Goal: Task Accomplishment & Management: Manage account settings

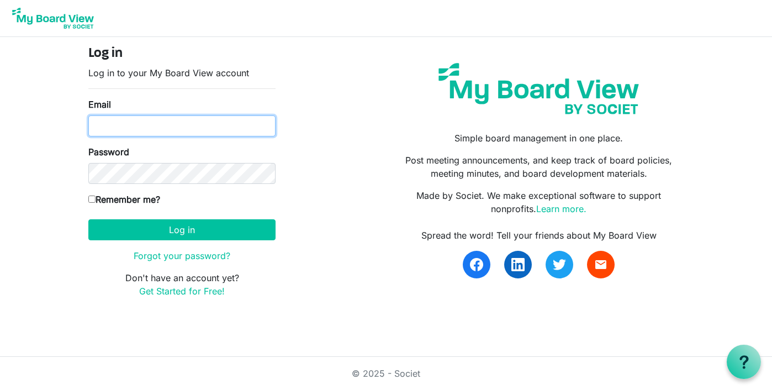
type input "[EMAIL_ADDRESS][DOMAIN_NAME]"
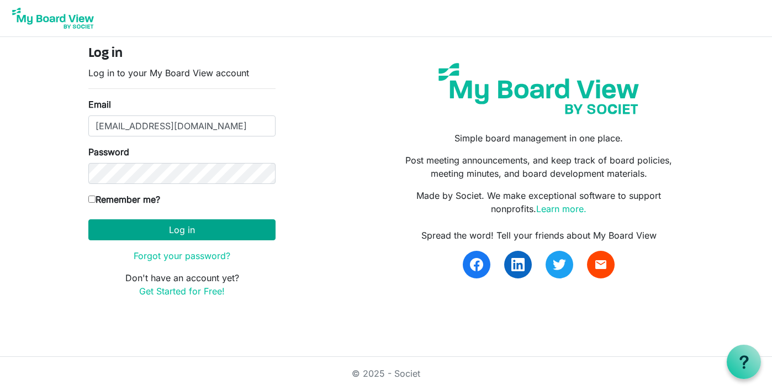
click at [180, 230] on button "Log in" at bounding box center [181, 229] width 187 height 21
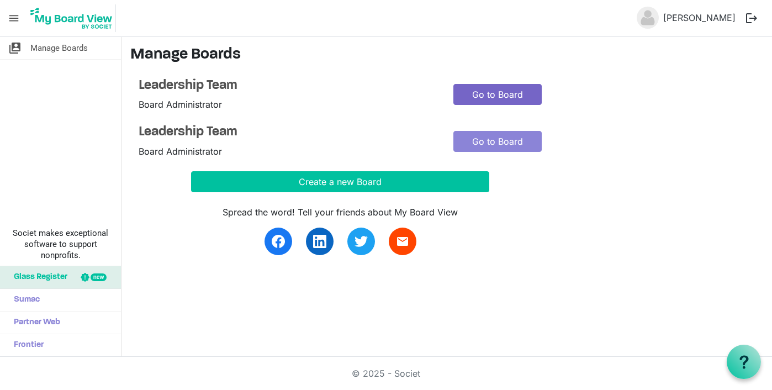
click at [493, 94] on link "Go to Board" at bounding box center [497, 94] width 88 height 21
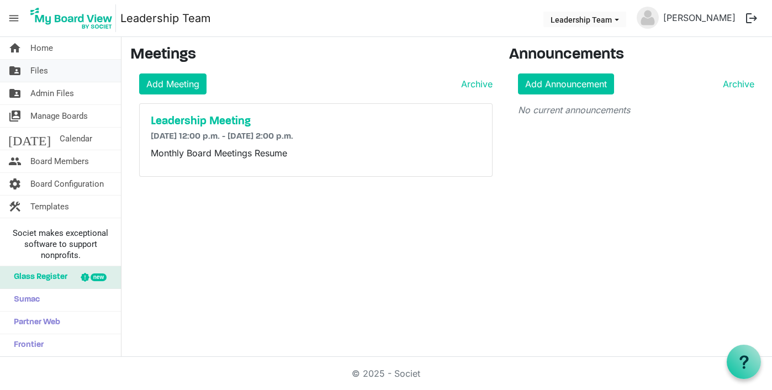
click at [41, 70] on span "Files" at bounding box center [39, 71] width 18 height 22
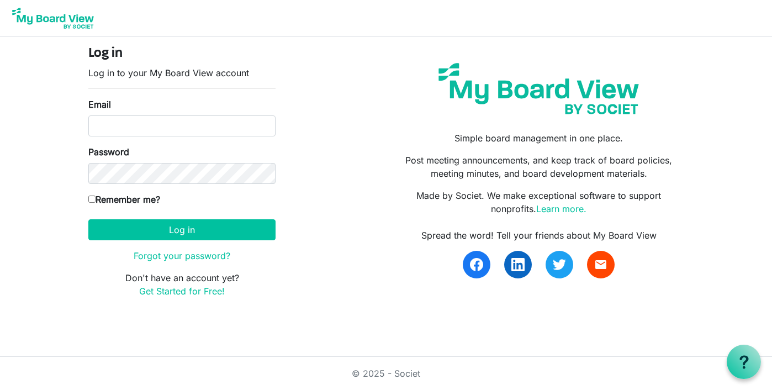
click at [396, 326] on html "Log in Log in to your My Board View account Email Password Remember me? [GEOGRA…" at bounding box center [386, 195] width 772 height 390
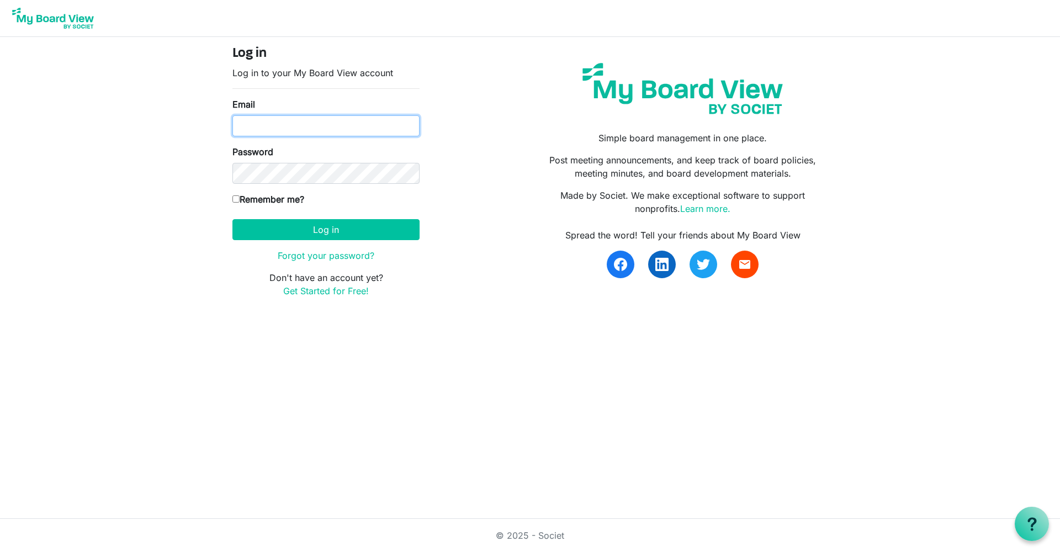
click at [320, 121] on input "Email" at bounding box center [325, 125] width 187 height 21
type input "ourhopecentre@gmail.com"
click at [340, 232] on button "Log in" at bounding box center [325, 229] width 187 height 21
click at [436, 162] on div "Log in Log in to your My Board View account Email ourhopecentre@gmail.com Passw…" at bounding box center [530, 176] width 612 height 261
click at [306, 235] on button "Log in" at bounding box center [325, 229] width 187 height 21
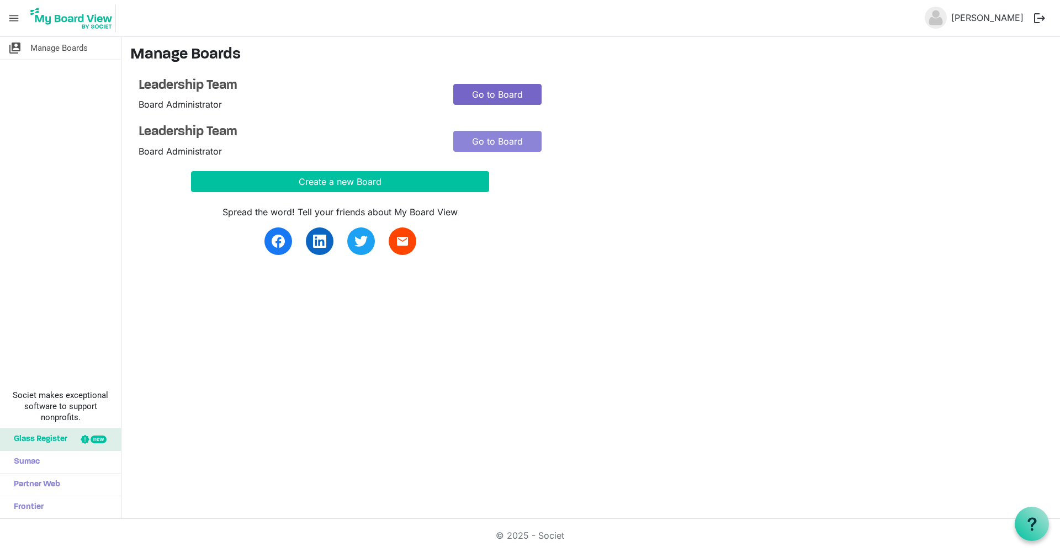
click at [490, 96] on link "Go to Board" at bounding box center [497, 94] width 88 height 21
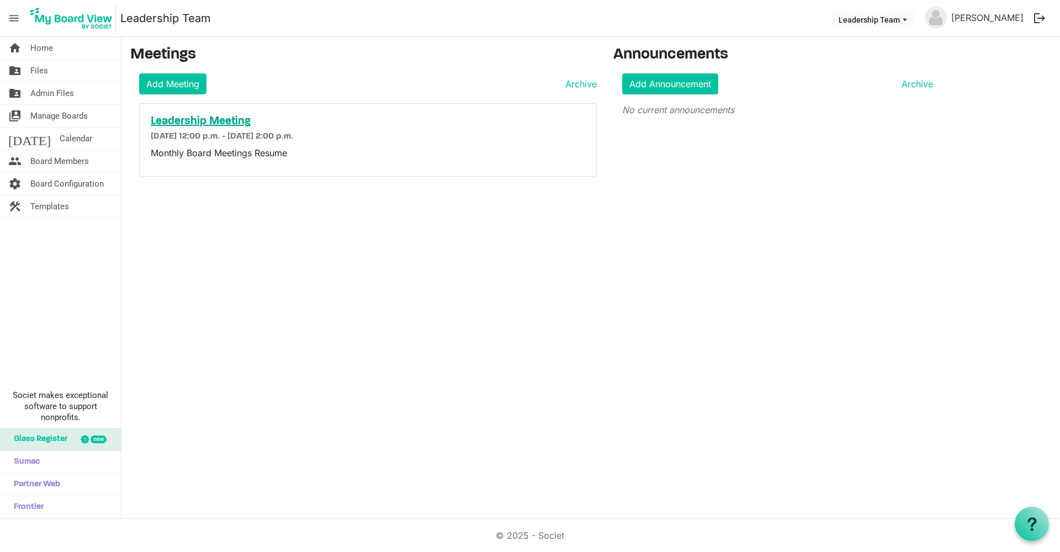
click at [224, 125] on h5 "Leadership Meeting" at bounding box center [368, 121] width 434 height 13
click at [198, 121] on h5 "Leadership Meeting" at bounding box center [368, 121] width 434 height 13
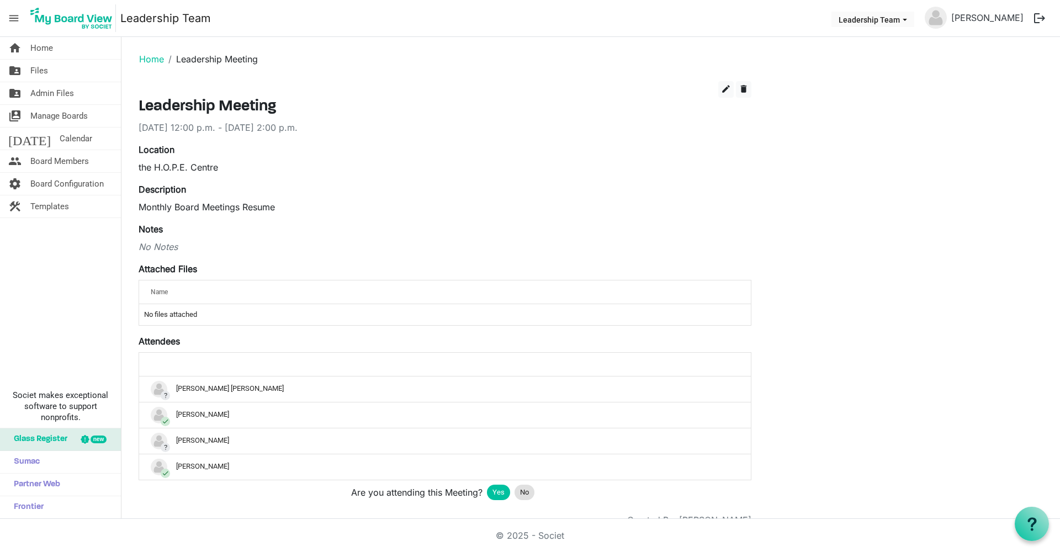
scroll to position [31, 0]
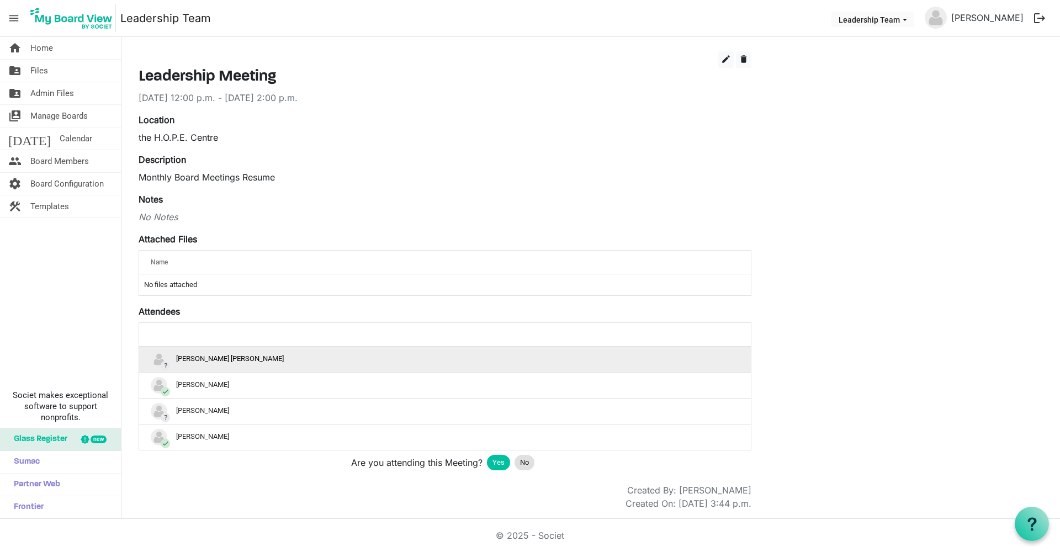
click at [205, 365] on div "? [PERSON_NAME] [PERSON_NAME]" at bounding box center [445, 359] width 588 height 17
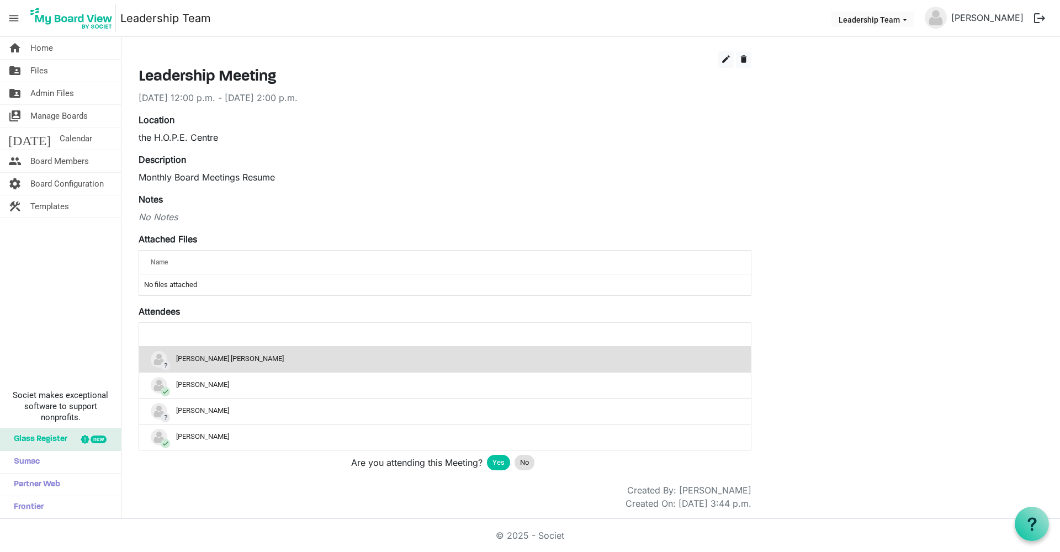
click at [160, 359] on img "? James Grant Latchford is template cell column header" at bounding box center [159, 359] width 17 height 17
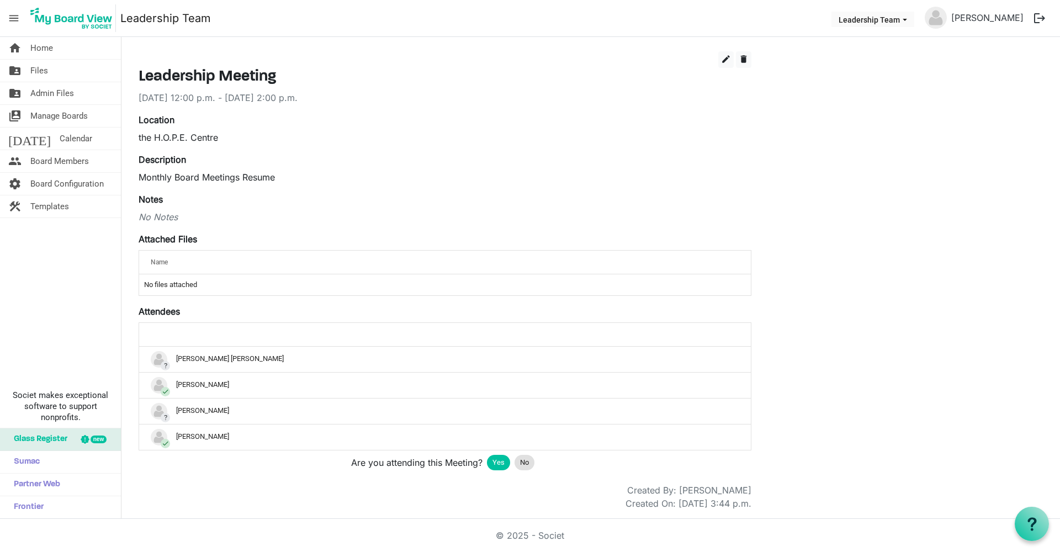
scroll to position [29, 0]
click at [46, 164] on span "Board Members" at bounding box center [59, 161] width 59 height 22
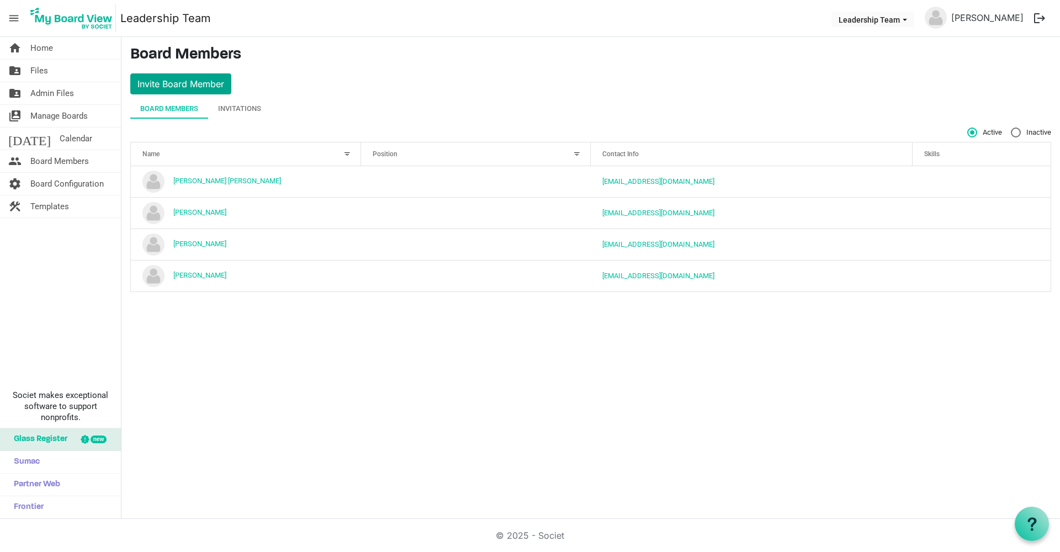
click at [196, 87] on button "Invite Board Member" at bounding box center [180, 83] width 101 height 21
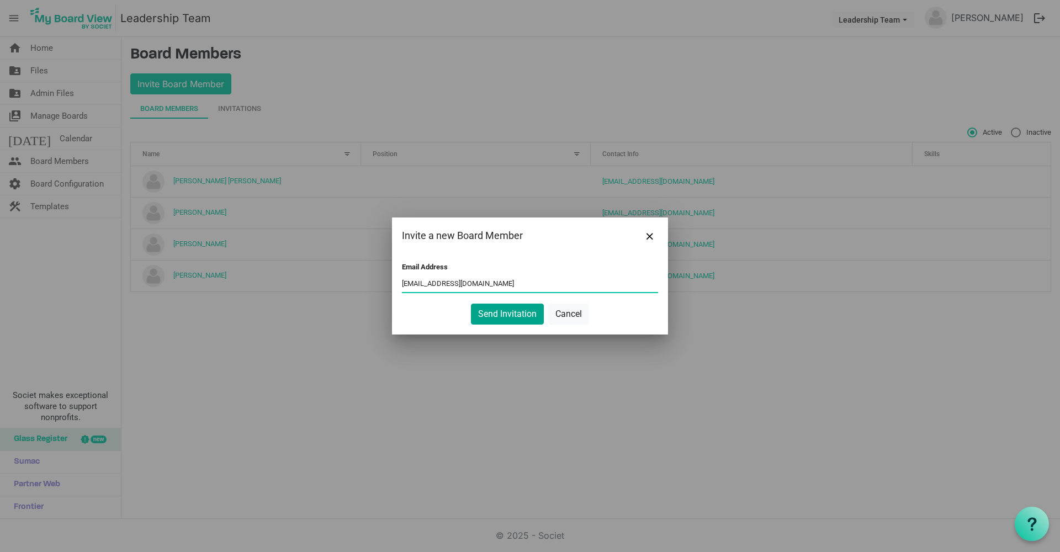
type input "[EMAIL_ADDRESS][DOMAIN_NAME]"
click at [502, 316] on button "Send Invitation" at bounding box center [507, 314] width 73 height 21
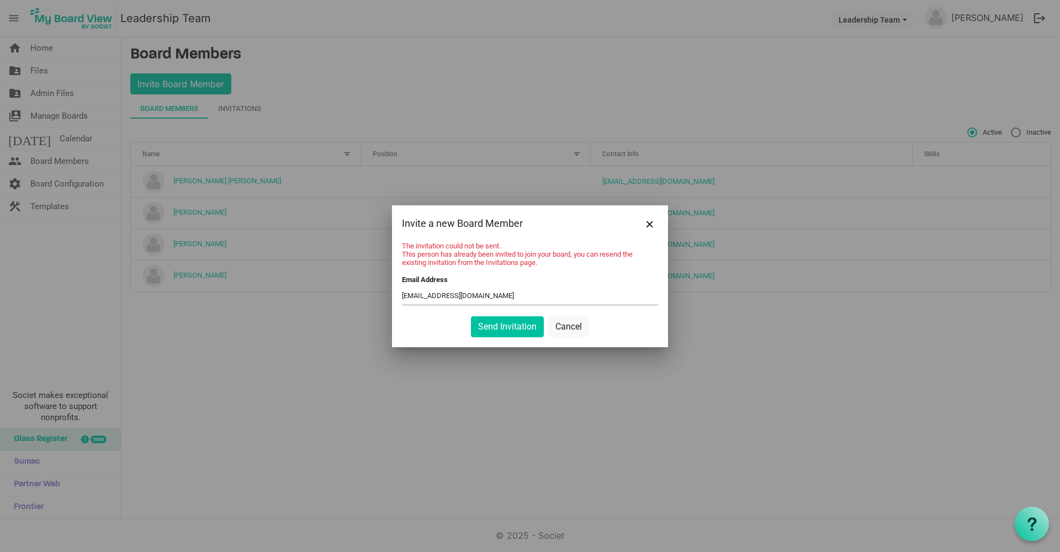
drag, startPoint x: 569, startPoint y: 330, endPoint x: 630, endPoint y: 277, distance: 80.6
click at [569, 330] on button "Cancel" at bounding box center [568, 326] width 41 height 21
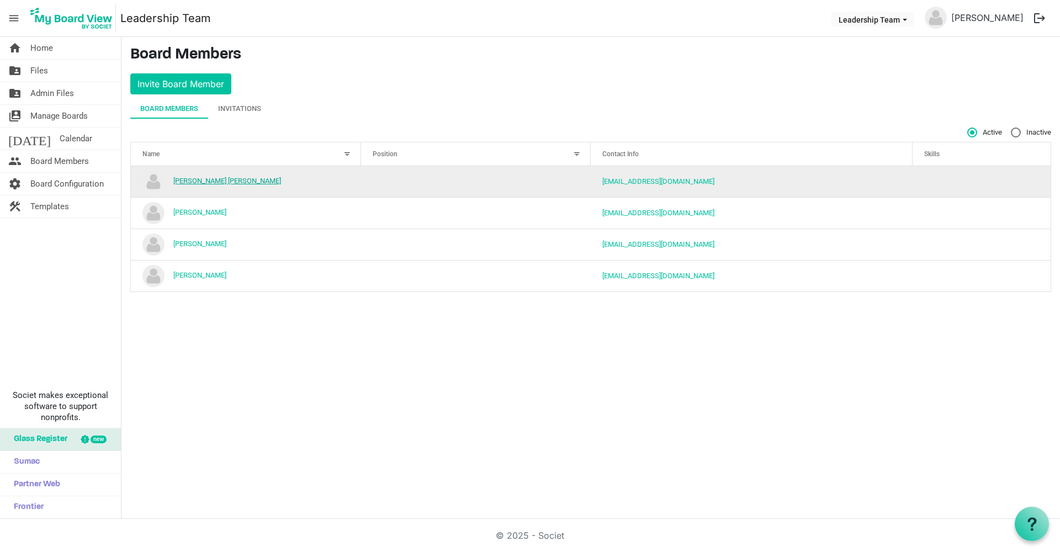
click at [218, 181] on link "[PERSON_NAME] [PERSON_NAME]" at bounding box center [227, 181] width 108 height 8
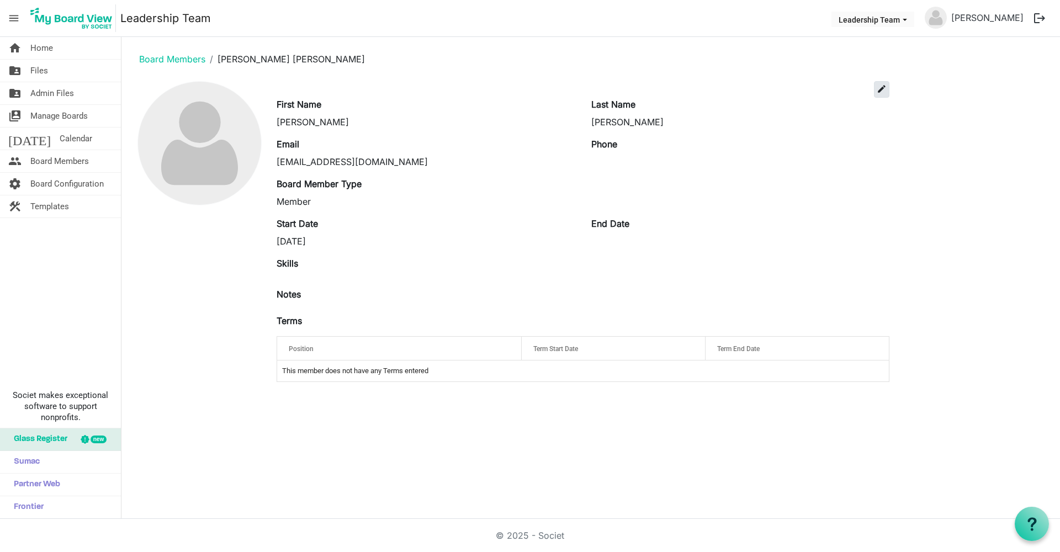
click at [883, 91] on span "edit" at bounding box center [882, 89] width 10 height 10
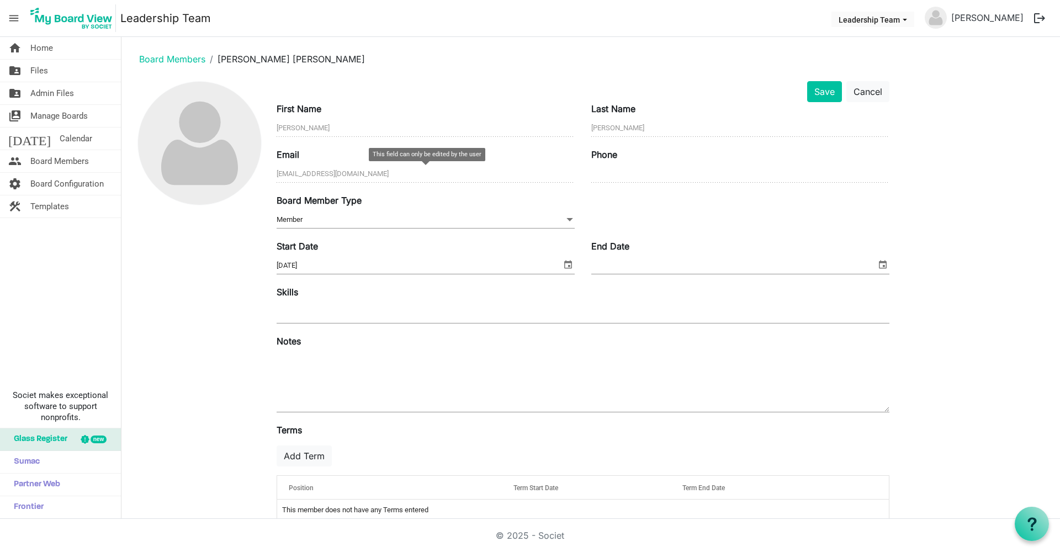
click at [363, 173] on input "jglatchford@yahoo.com" at bounding box center [426, 174] width 298 height 17
click at [325, 173] on input "jglatchford@yahoo.com" at bounding box center [426, 174] width 298 height 17
click at [292, 173] on input "jglatchford@yahoo.com" at bounding box center [426, 174] width 298 height 17
click at [355, 177] on input "jglatchford@yahoo.com" at bounding box center [426, 174] width 298 height 17
drag, startPoint x: 357, startPoint y: 173, endPoint x: 274, endPoint y: 167, distance: 82.5
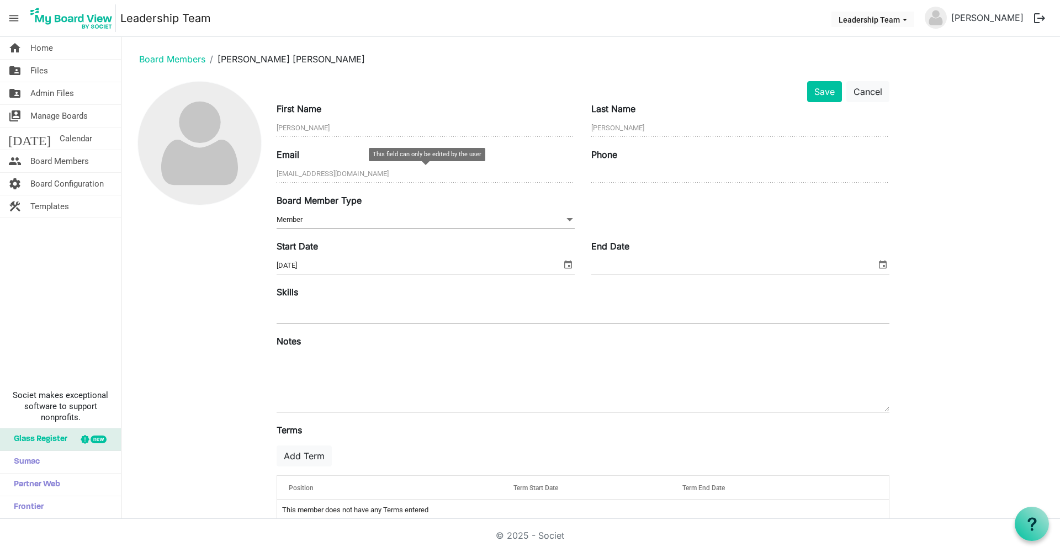
click at [276, 167] on div "Email jglatchford@yahoo.com" at bounding box center [425, 166] width 315 height 37
click at [403, 174] on input "jglatchford@yahoo.com" at bounding box center [426, 174] width 298 height 17
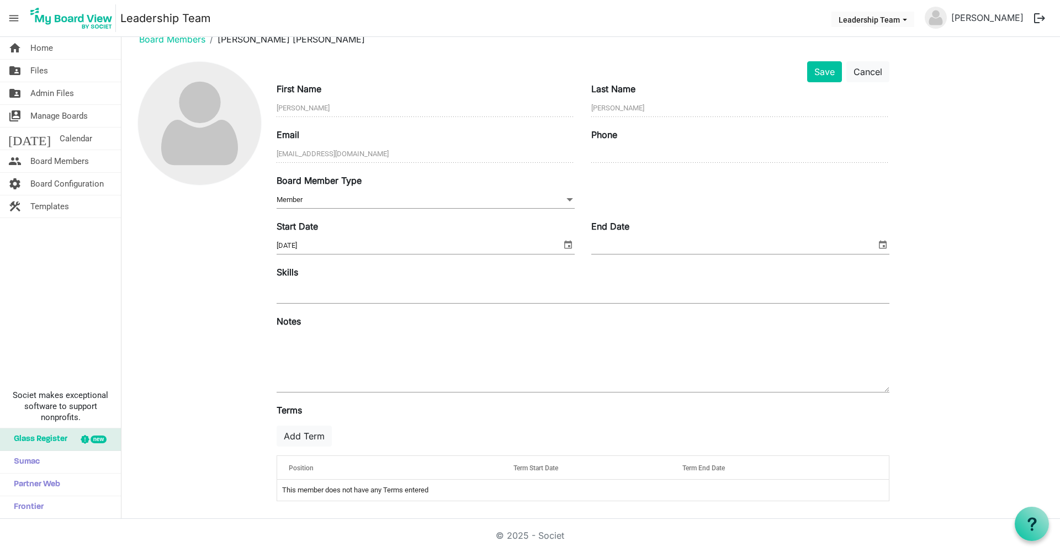
scroll to position [3, 0]
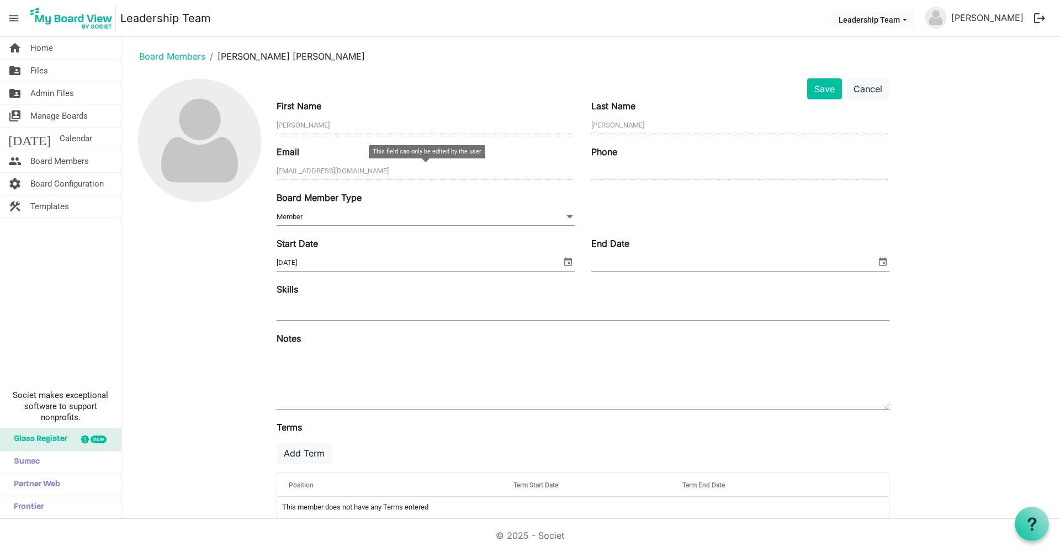
click at [401, 173] on input "jglatchford@yahoo.com" at bounding box center [426, 171] width 298 height 17
click at [873, 94] on button "Cancel" at bounding box center [867, 88] width 43 height 21
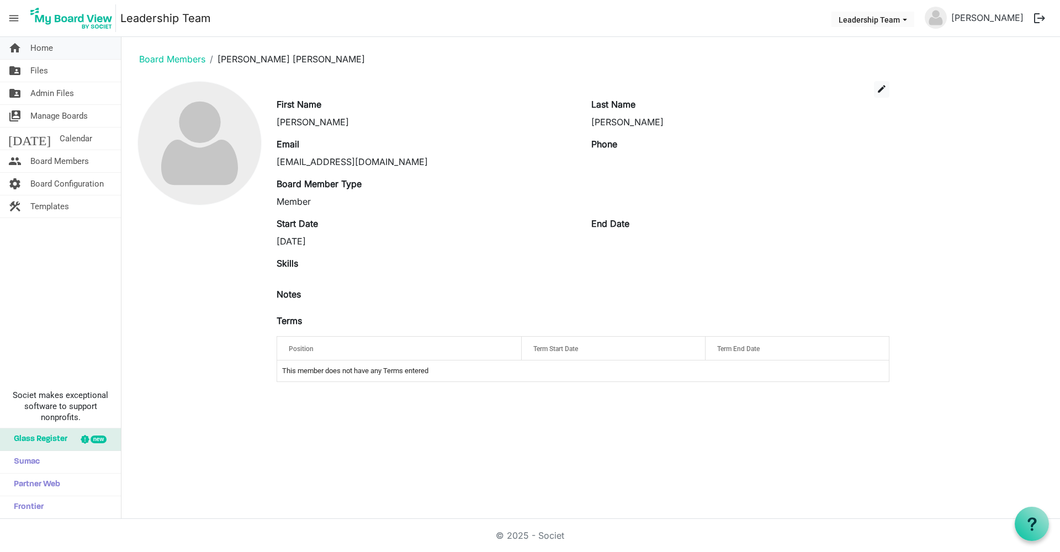
click at [45, 47] on span "Home" at bounding box center [41, 48] width 23 height 22
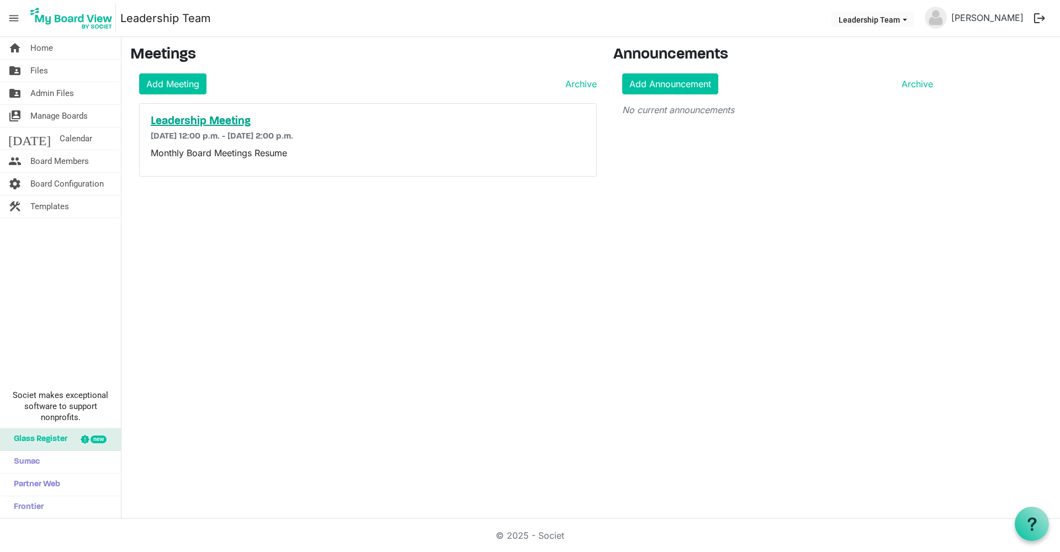
click at [208, 124] on h5 "Leadership Meeting" at bounding box center [368, 121] width 434 height 13
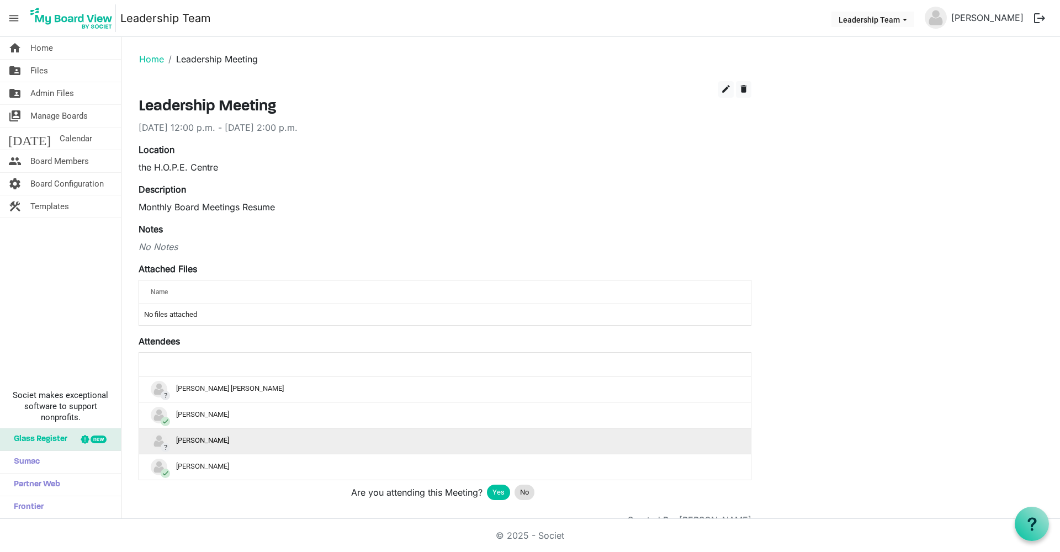
scroll to position [31, 0]
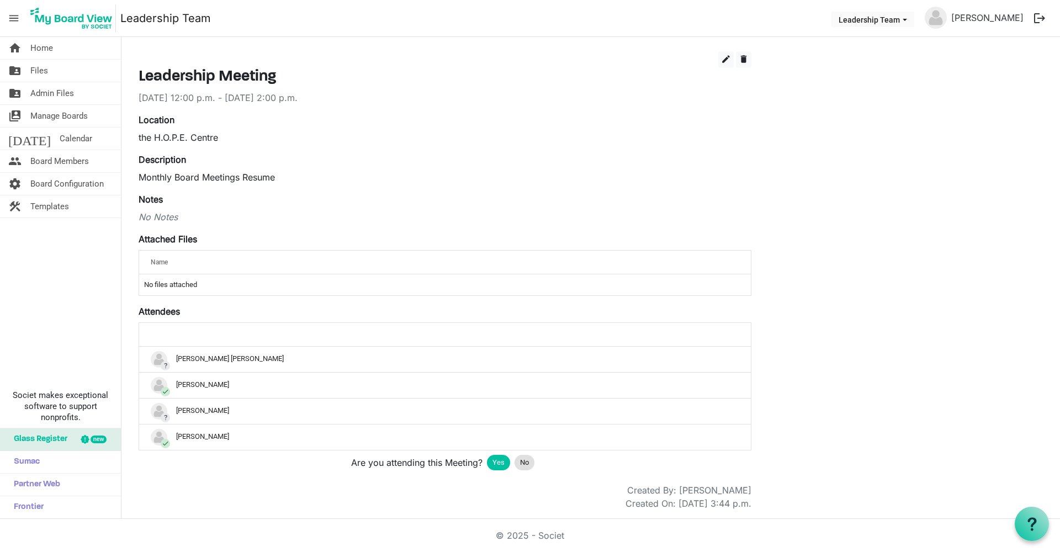
click at [497, 464] on span "Yes" at bounding box center [498, 462] width 12 height 11
click at [45, 164] on span "Board Members" at bounding box center [59, 161] width 59 height 22
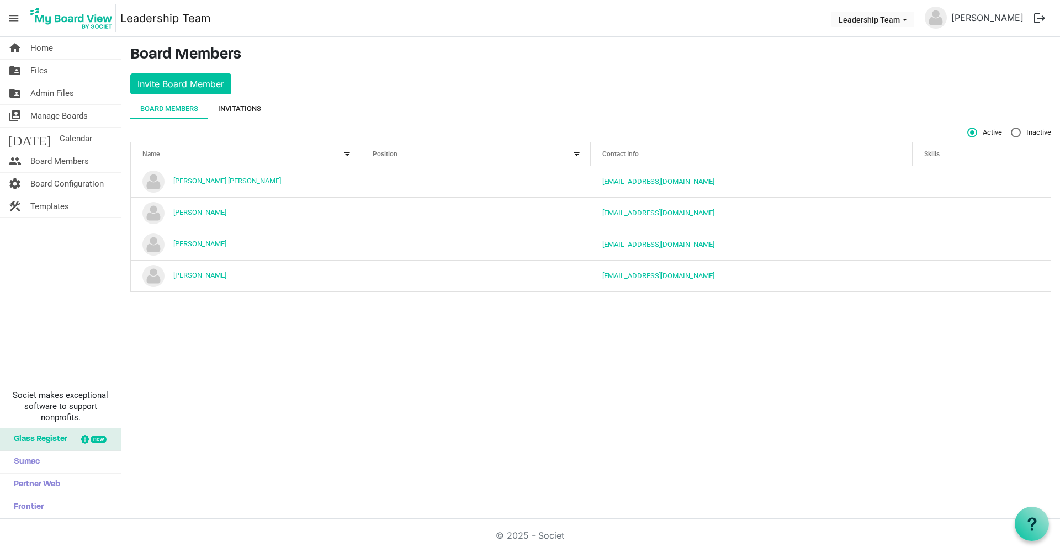
click at [247, 111] on div "Invitations" at bounding box center [239, 108] width 43 height 11
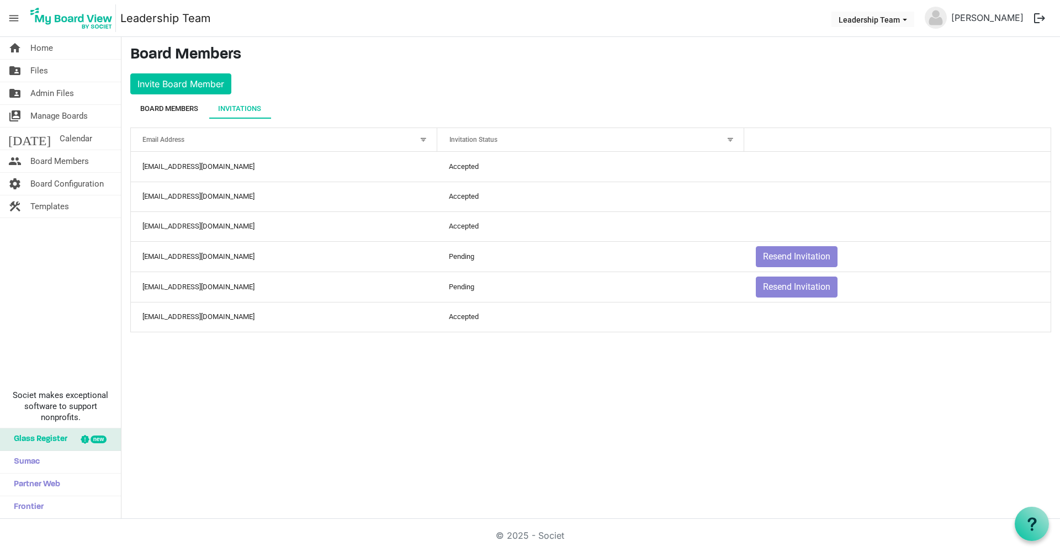
click at [179, 111] on div "Board Members" at bounding box center [169, 108] width 58 height 11
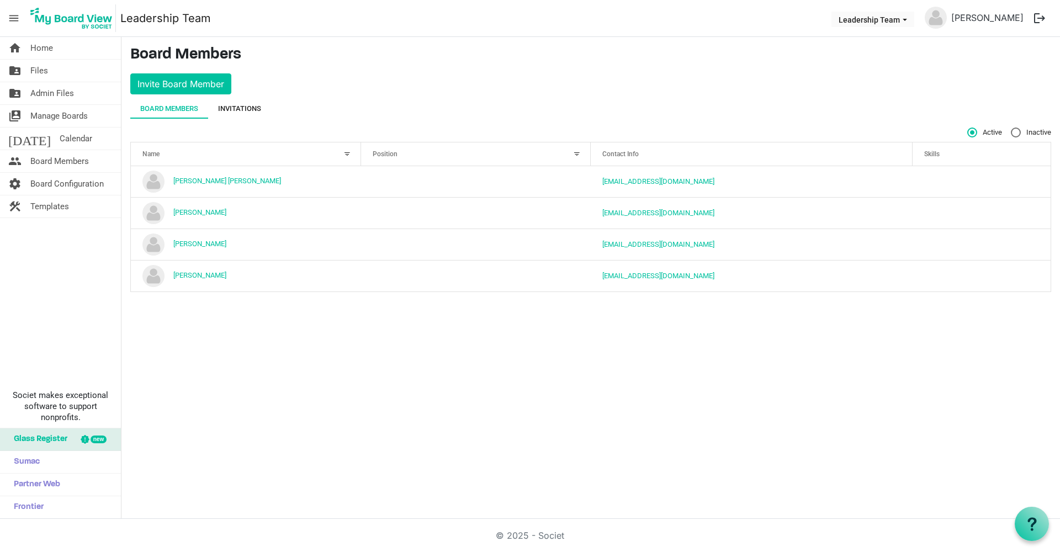
click at [231, 105] on div "Invitations" at bounding box center [239, 108] width 43 height 11
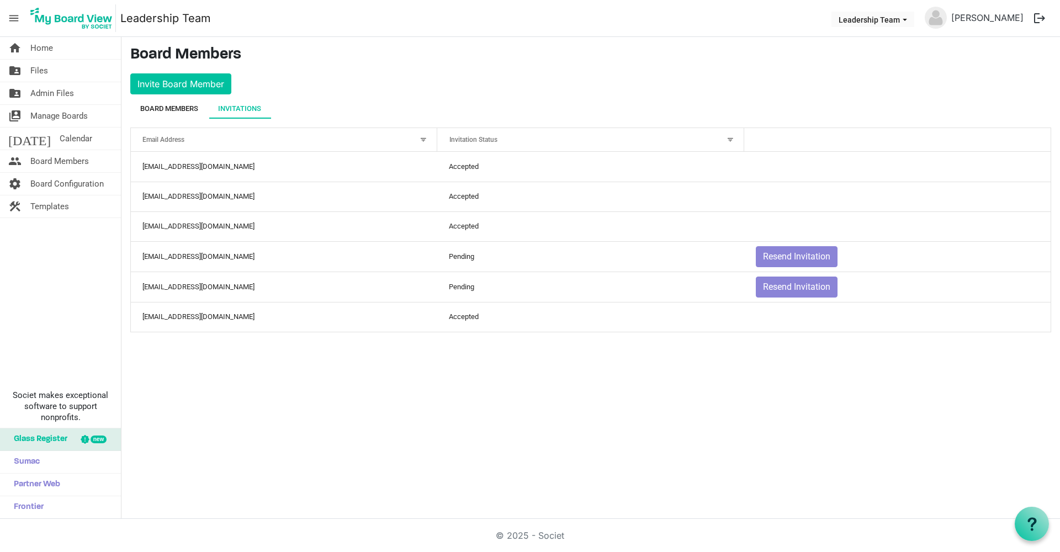
click at [165, 108] on div "Board Members" at bounding box center [169, 108] width 58 height 11
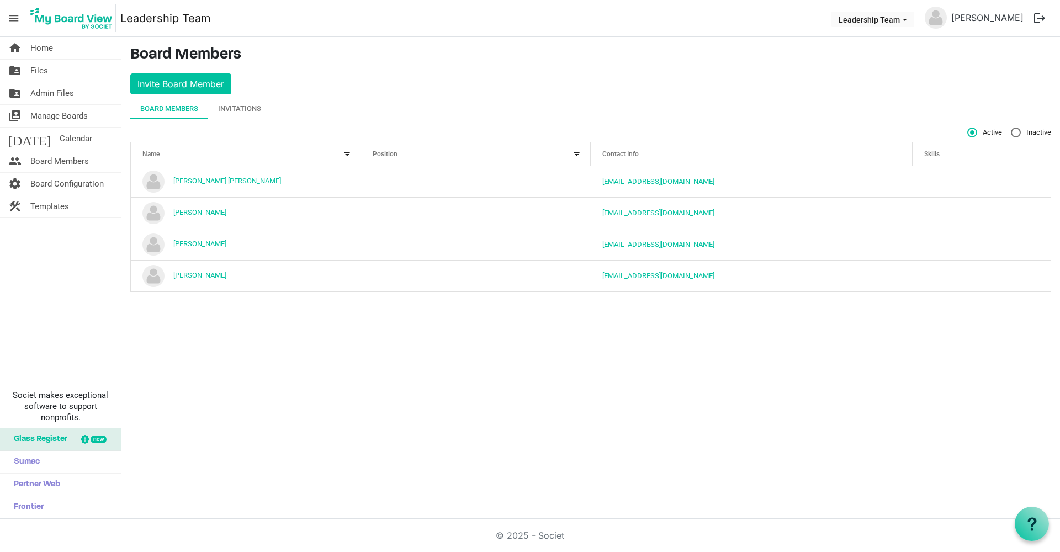
click at [348, 154] on div at bounding box center [347, 154] width 12 height 12
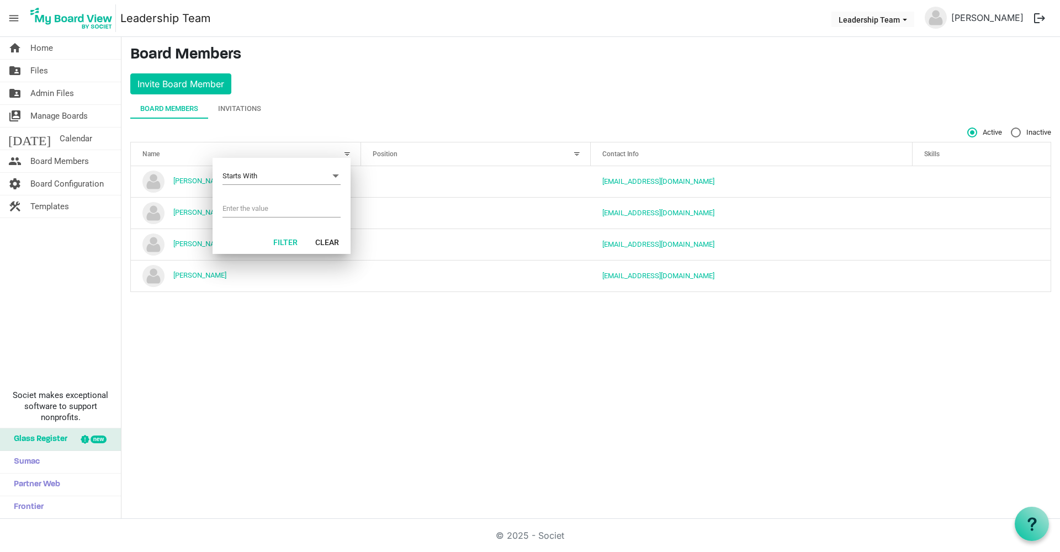
click at [355, 398] on div "home Home folder_shared Files folder_shared Admin Files switch_account Manage B…" at bounding box center [530, 278] width 1060 height 482
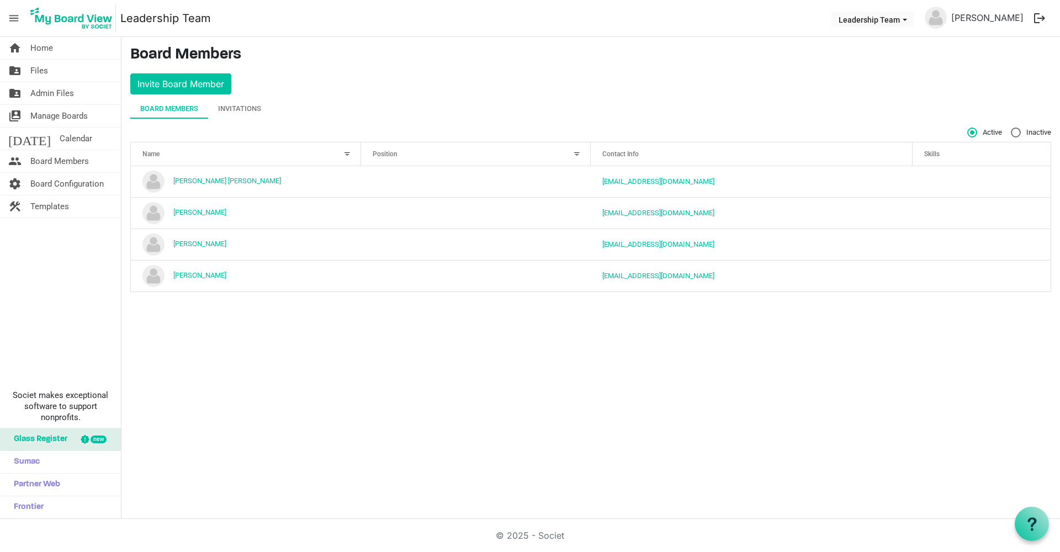
click at [344, 153] on div at bounding box center [347, 154] width 12 height 12
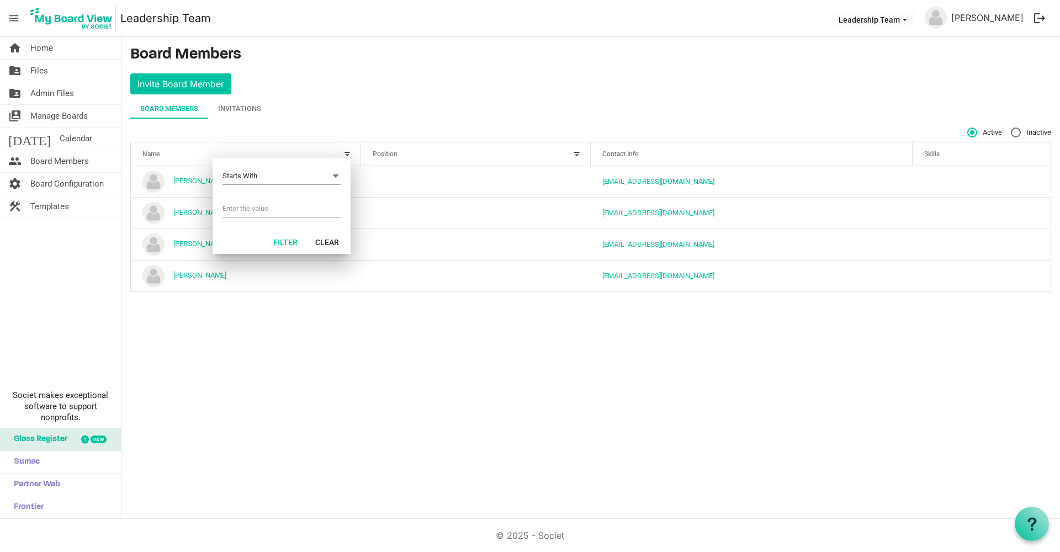
click at [293, 319] on div "home Home folder_shared Files folder_shared Admin Files switch_account Manage B…" at bounding box center [530, 278] width 1060 height 482
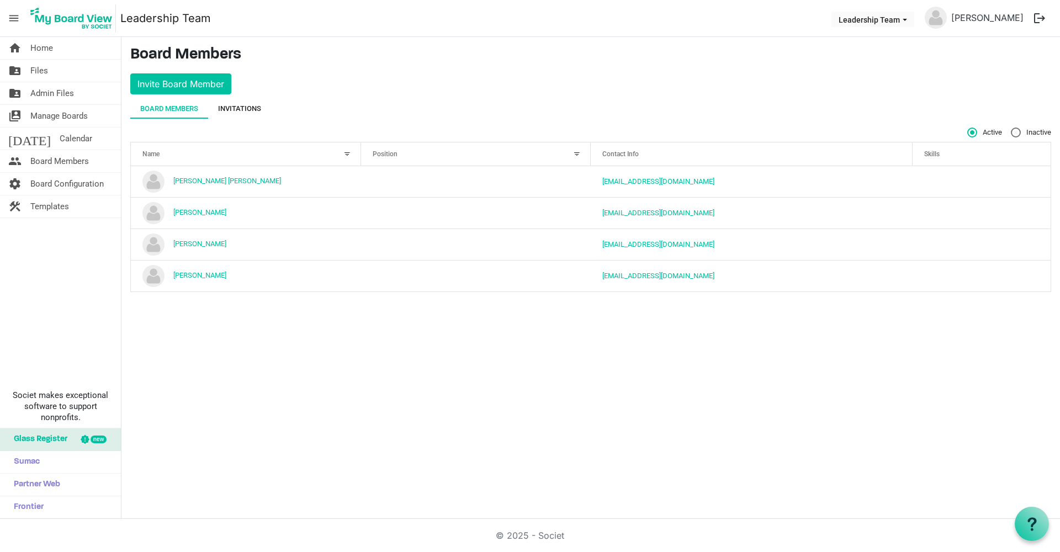
click at [250, 108] on div "Invitations" at bounding box center [239, 108] width 43 height 11
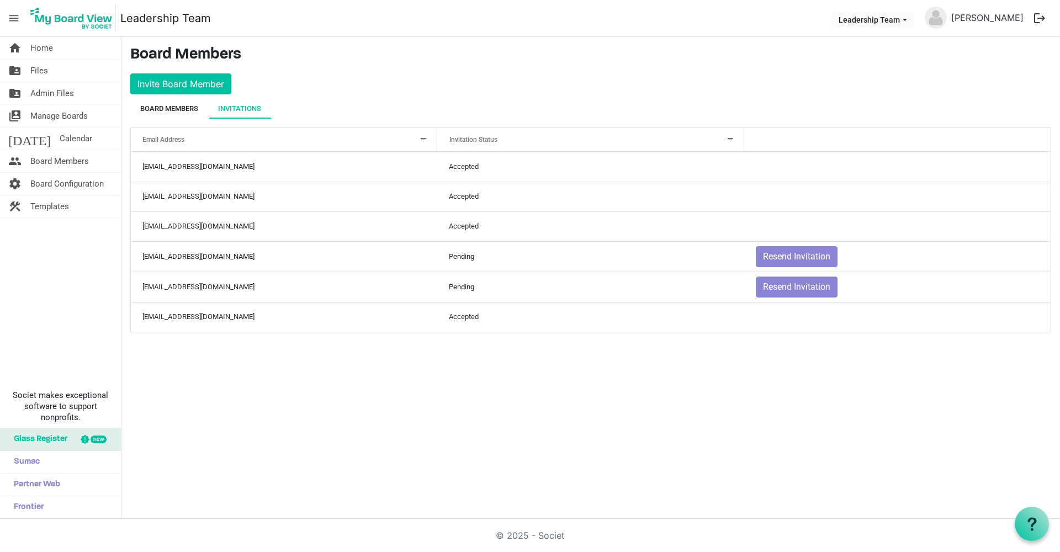
click at [175, 112] on div "Board Members" at bounding box center [169, 108] width 58 height 11
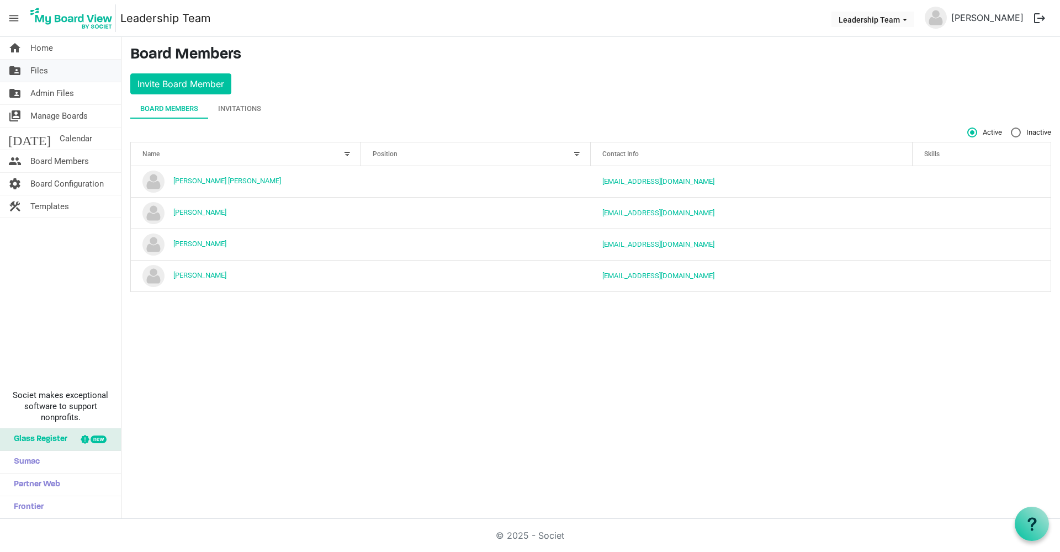
click at [39, 71] on span "Files" at bounding box center [39, 71] width 18 height 22
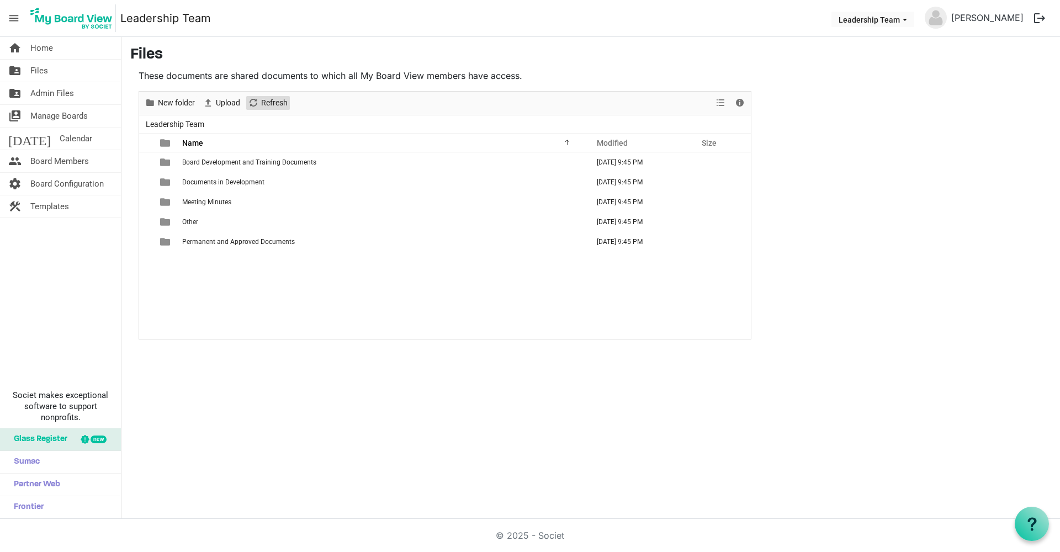
click at [271, 104] on span "Refresh" at bounding box center [274, 103] width 29 height 14
click at [212, 363] on div "home Home folder_shared Files folder_shared Admin Files switch_account Manage B…" at bounding box center [530, 278] width 1060 height 482
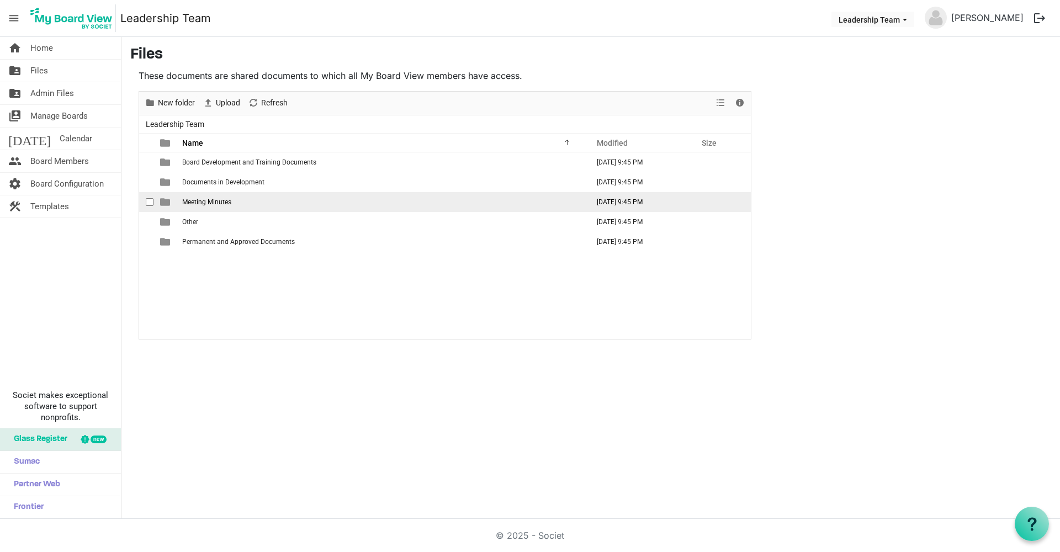
click at [197, 204] on span "Meeting Minutes" at bounding box center [206, 202] width 49 height 8
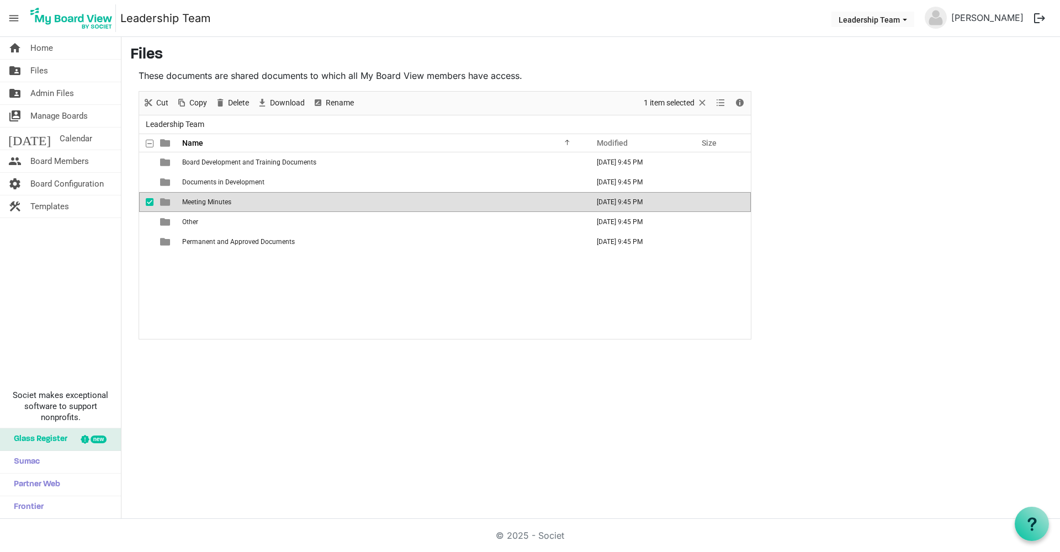
click at [148, 201] on span "checkbox" at bounding box center [150, 202] width 8 height 8
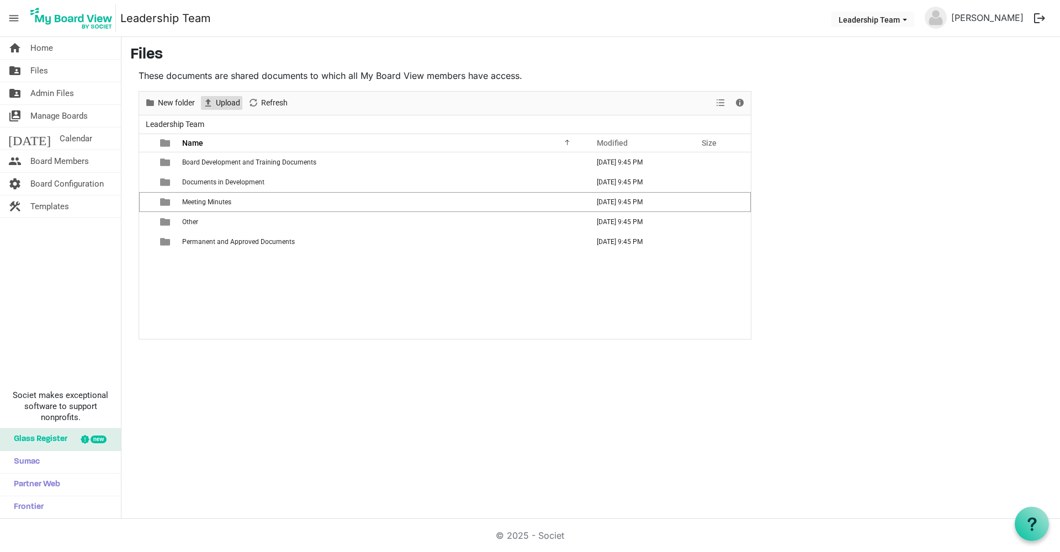
click at [231, 107] on span "Upload" at bounding box center [228, 103] width 26 height 14
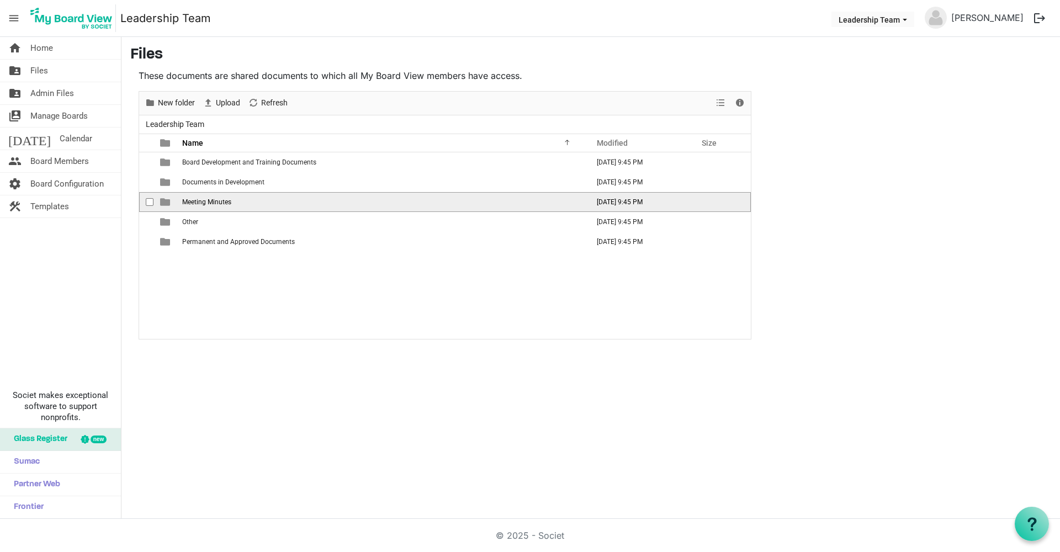
click at [150, 205] on span "checkbox" at bounding box center [150, 202] width 8 height 8
click at [150, 204] on span "checkbox" at bounding box center [150, 202] width 8 height 8
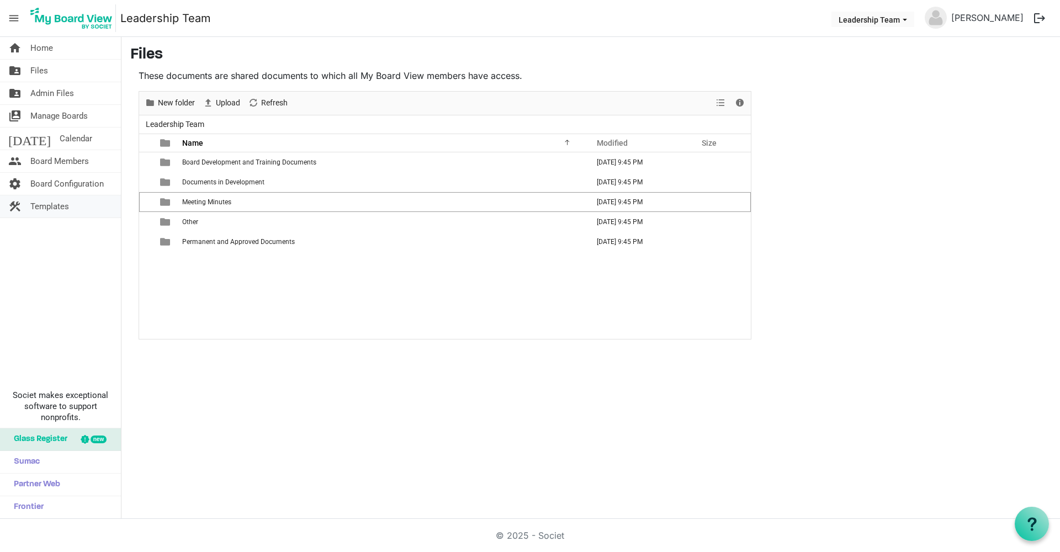
click at [70, 211] on link "construction Templates" at bounding box center [60, 206] width 121 height 22
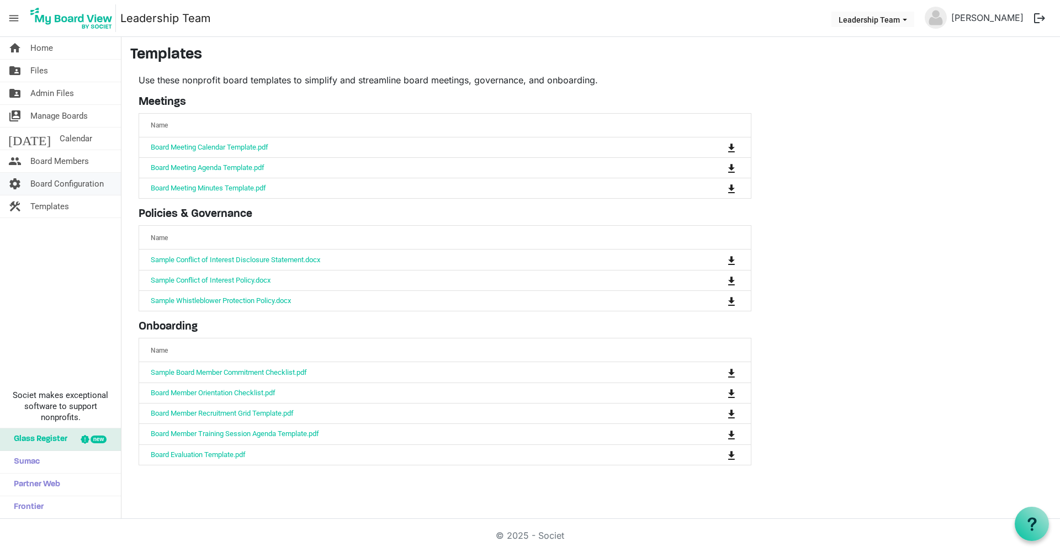
click at [43, 190] on span "Board Configuration" at bounding box center [66, 184] width 73 height 22
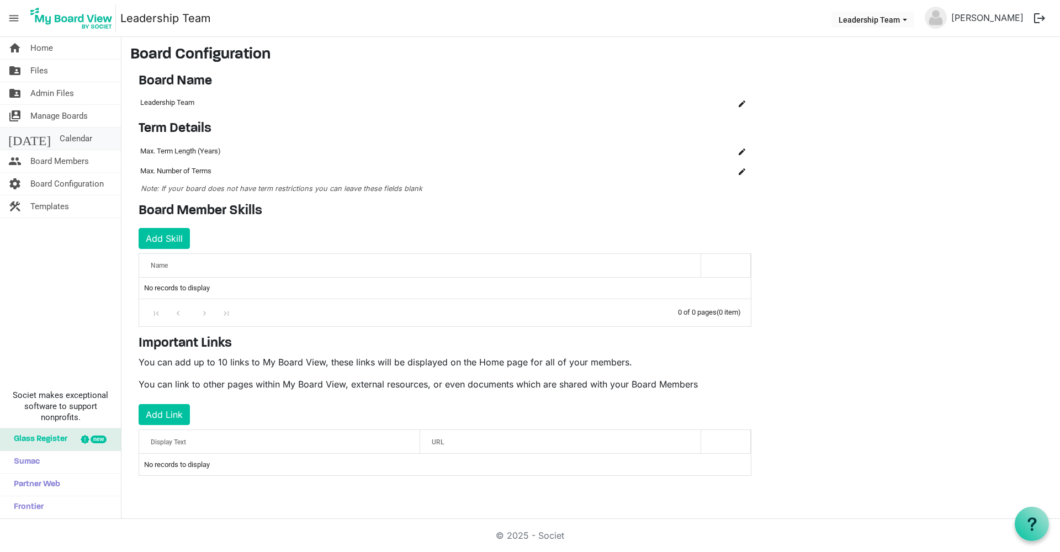
click at [60, 139] on span "Calendar" at bounding box center [76, 139] width 33 height 22
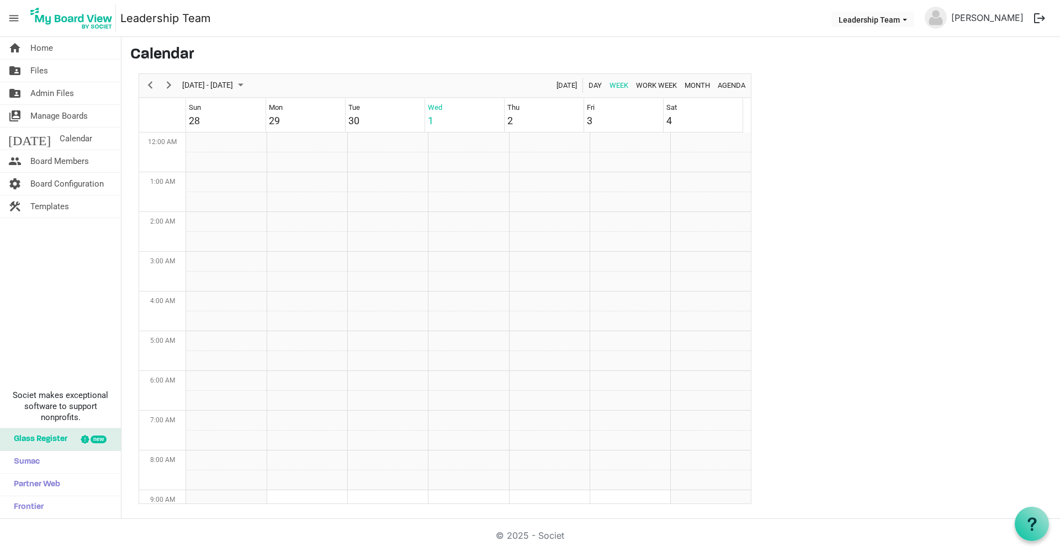
scroll to position [358, 0]
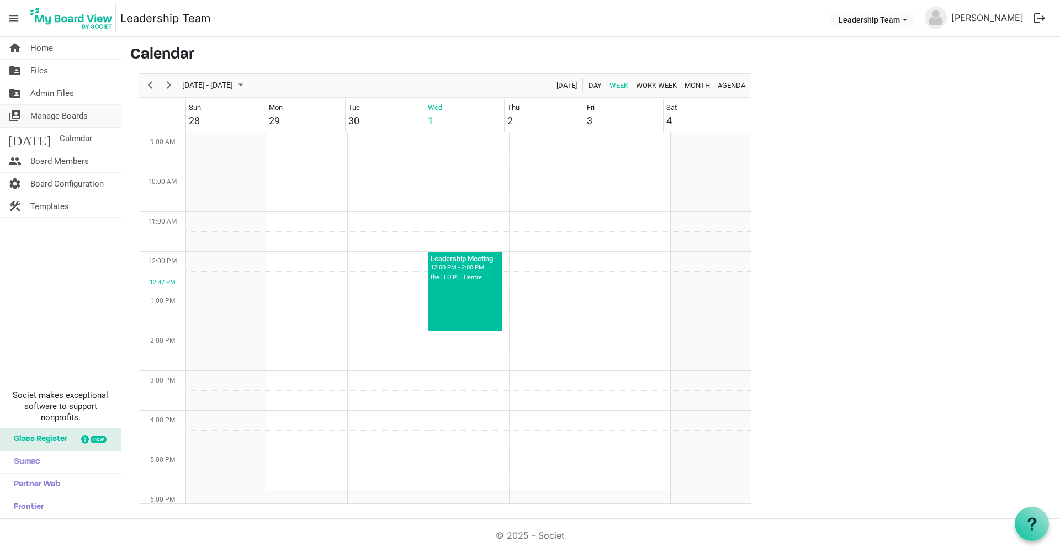
click at [37, 120] on span "Manage Boards" at bounding box center [58, 116] width 57 height 22
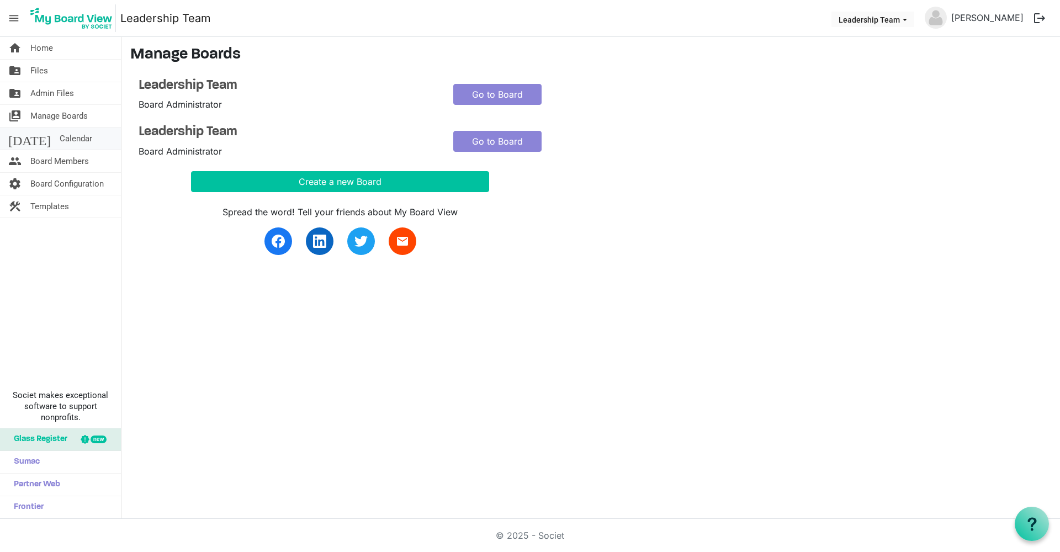
click at [60, 140] on span "Calendar" at bounding box center [76, 139] width 33 height 22
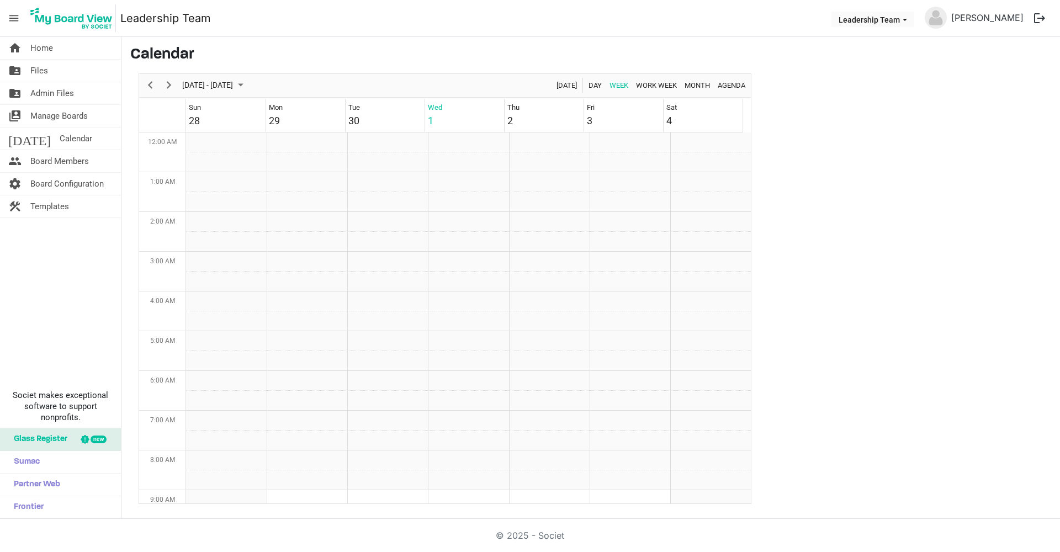
scroll to position [358, 0]
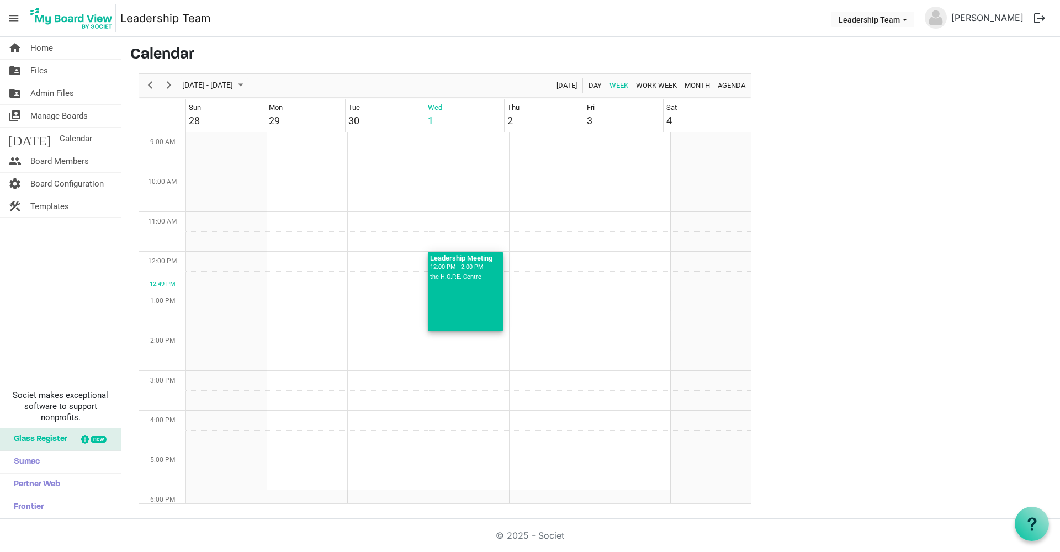
click at [447, 268] on div "12:00 PM - 2:00 PM" at bounding box center [465, 267] width 71 height 10
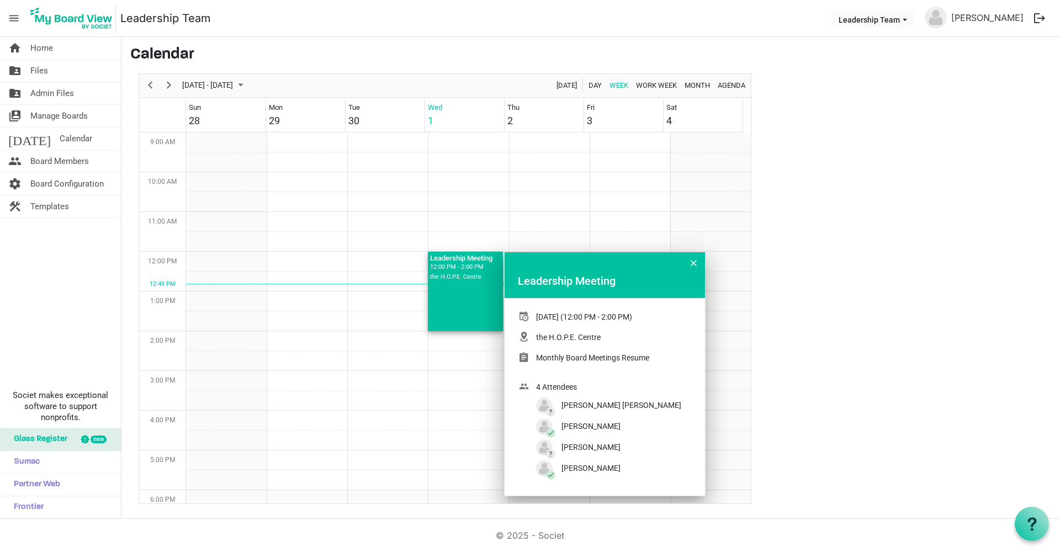
click at [69, 291] on div "home Home folder_shared Files folder_shared Admin Files switch_account Manage B…" at bounding box center [60, 278] width 121 height 482
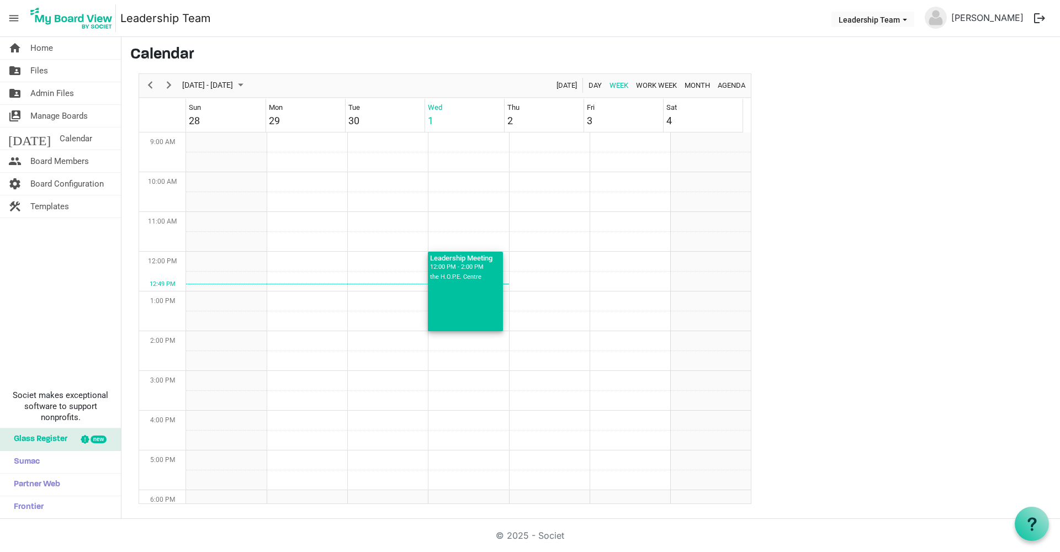
click at [461, 285] on div "Leadership Meeting 12:00 PM - 2:00 PM the H.O.P.E. Centre" at bounding box center [465, 291] width 75 height 79
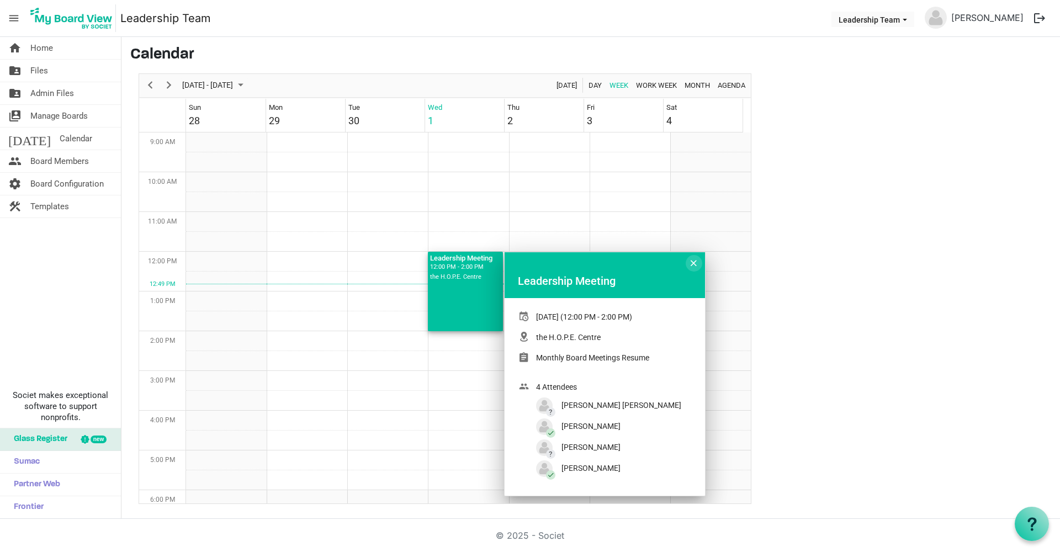
click at [693, 261] on span "Week of October 1, 2025" at bounding box center [694, 263] width 6 height 14
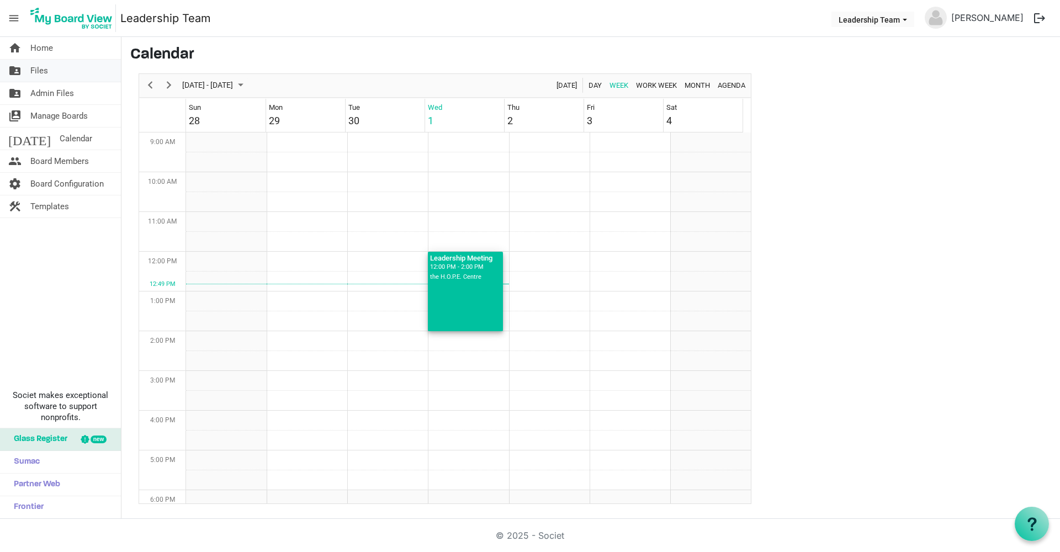
click at [38, 72] on span "Files" at bounding box center [39, 71] width 18 height 22
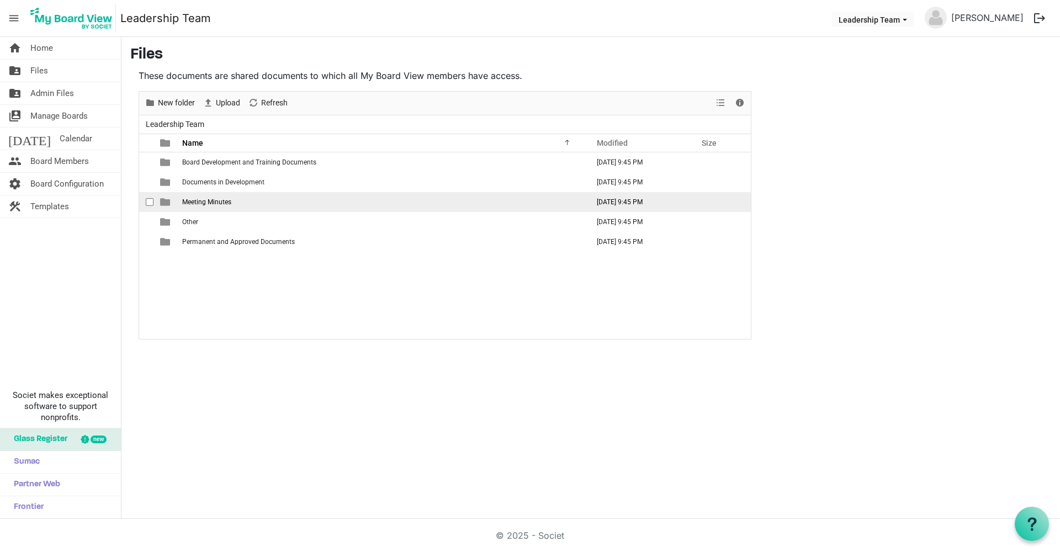
click at [195, 203] on span "Meeting Minutes" at bounding box center [206, 202] width 49 height 8
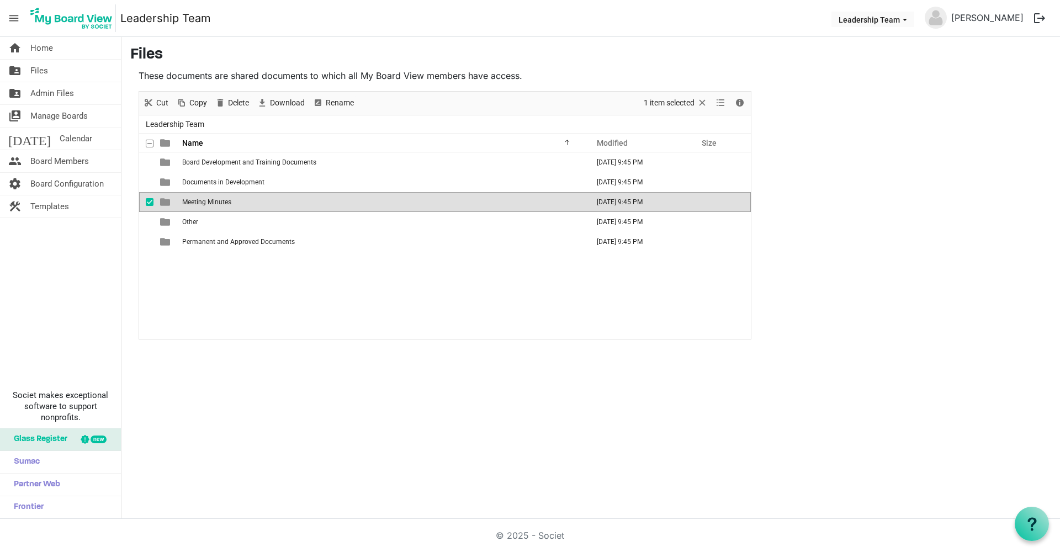
click at [165, 204] on span "is template cell column header type" at bounding box center [165, 202] width 10 height 10
click at [149, 203] on span "checkbox" at bounding box center [150, 202] width 8 height 8
